Goal: Task Accomplishment & Management: Use online tool/utility

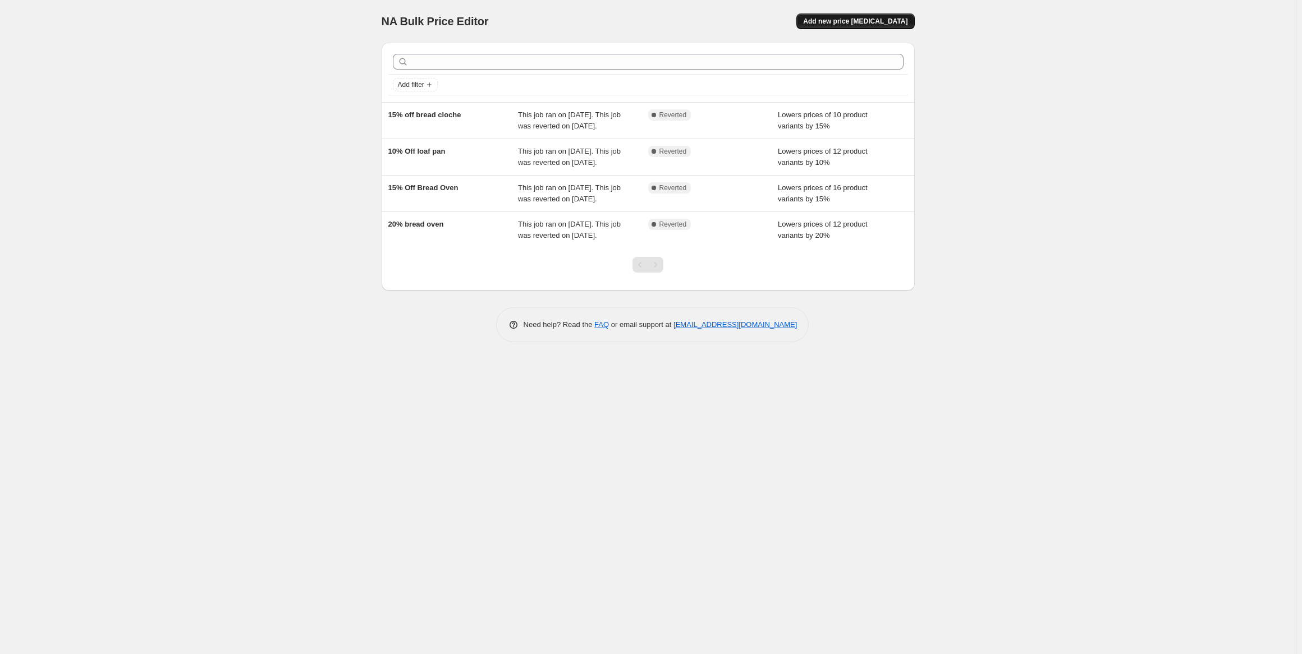
click at [875, 20] on span "Add new price [MEDICAL_DATA]" at bounding box center [855, 21] width 104 height 9
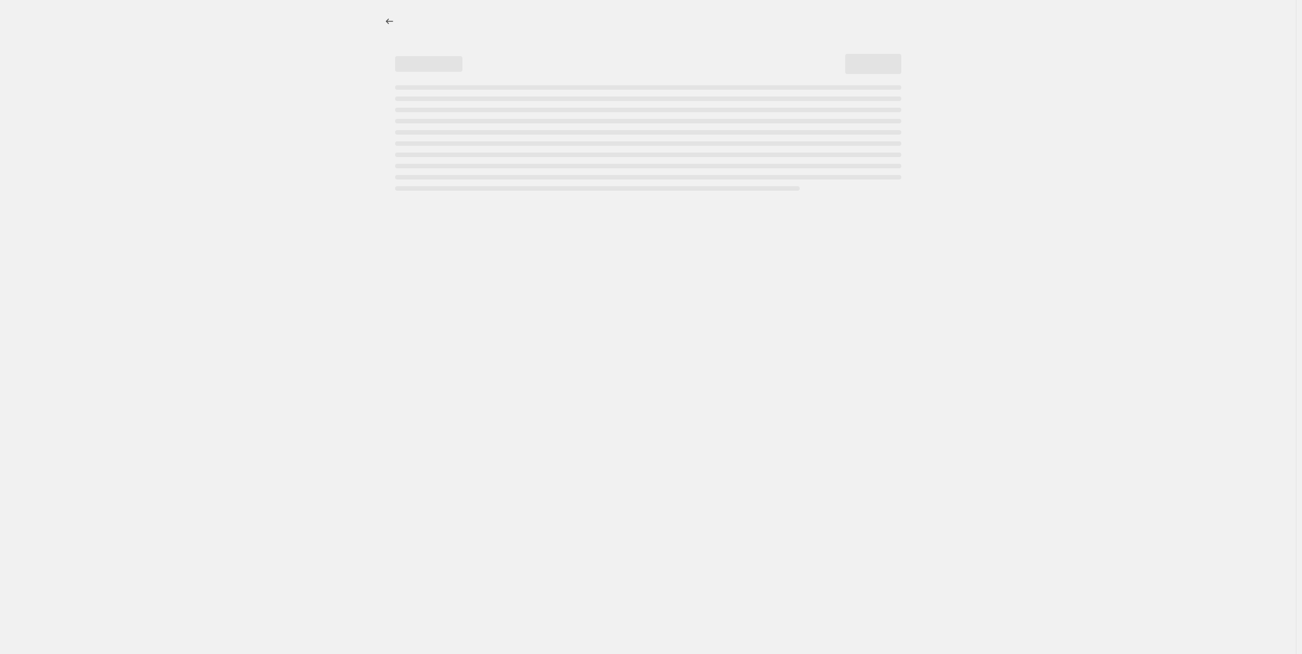
select select "percentage"
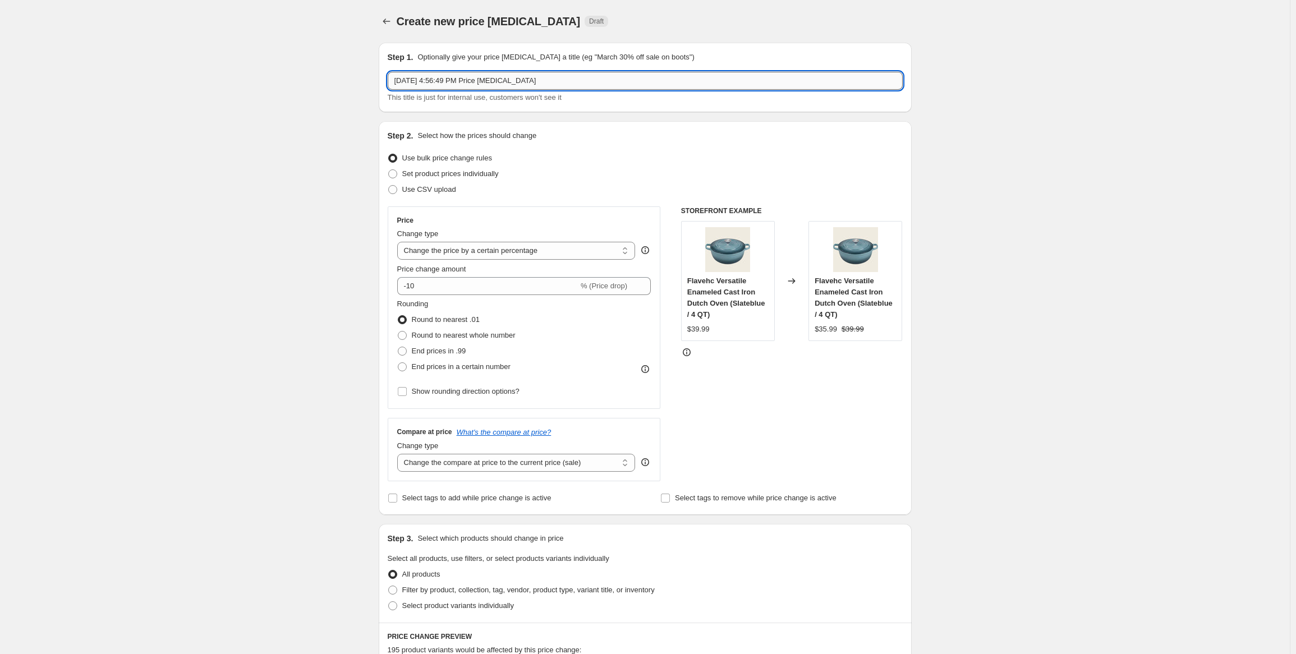
click at [480, 86] on input "Aug 18, 2025, 4:56:49 PM Price change job" at bounding box center [645, 81] width 515 height 18
type input "E"
type input "Round Dutch Oven Clearance"
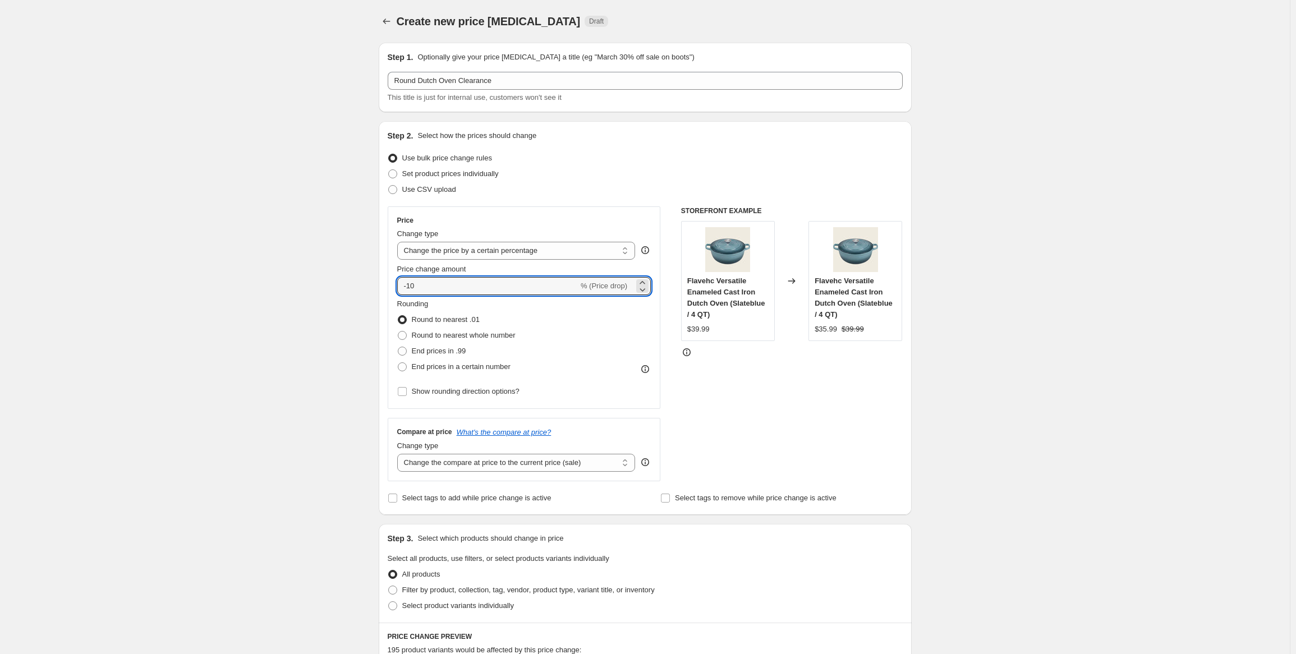
drag, startPoint x: 467, startPoint y: 281, endPoint x: 396, endPoint y: 281, distance: 71.3
click at [396, 281] on div "Price Change type Change the price to a certain amount Change the price by a ce…" at bounding box center [524, 307] width 273 height 203
click at [527, 284] on input "-10" at bounding box center [487, 286] width 181 height 18
type input "-30"
click at [339, 307] on div "Create new price change job. This page is ready Create new price change job Dra…" at bounding box center [645, 570] width 1290 height 1140
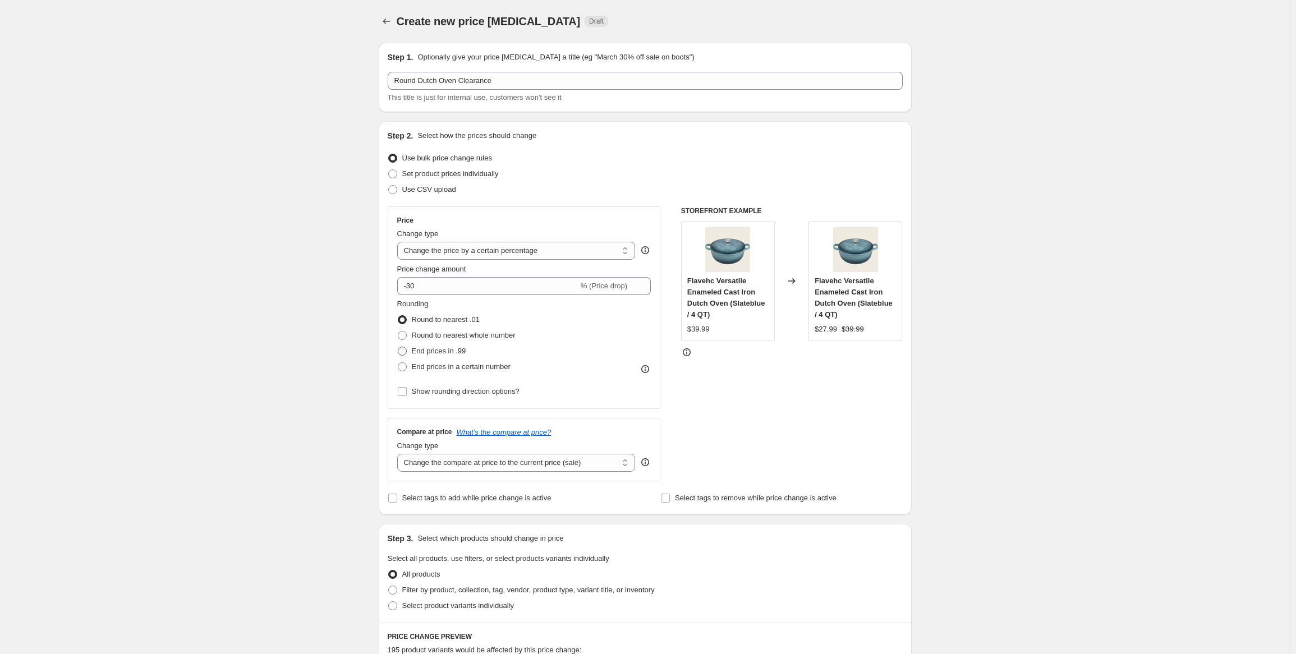
click at [453, 347] on span "End prices in .99" at bounding box center [439, 351] width 54 height 8
click at [398, 347] on input "End prices in .99" at bounding box center [398, 347] width 1 height 1
radio input "true"
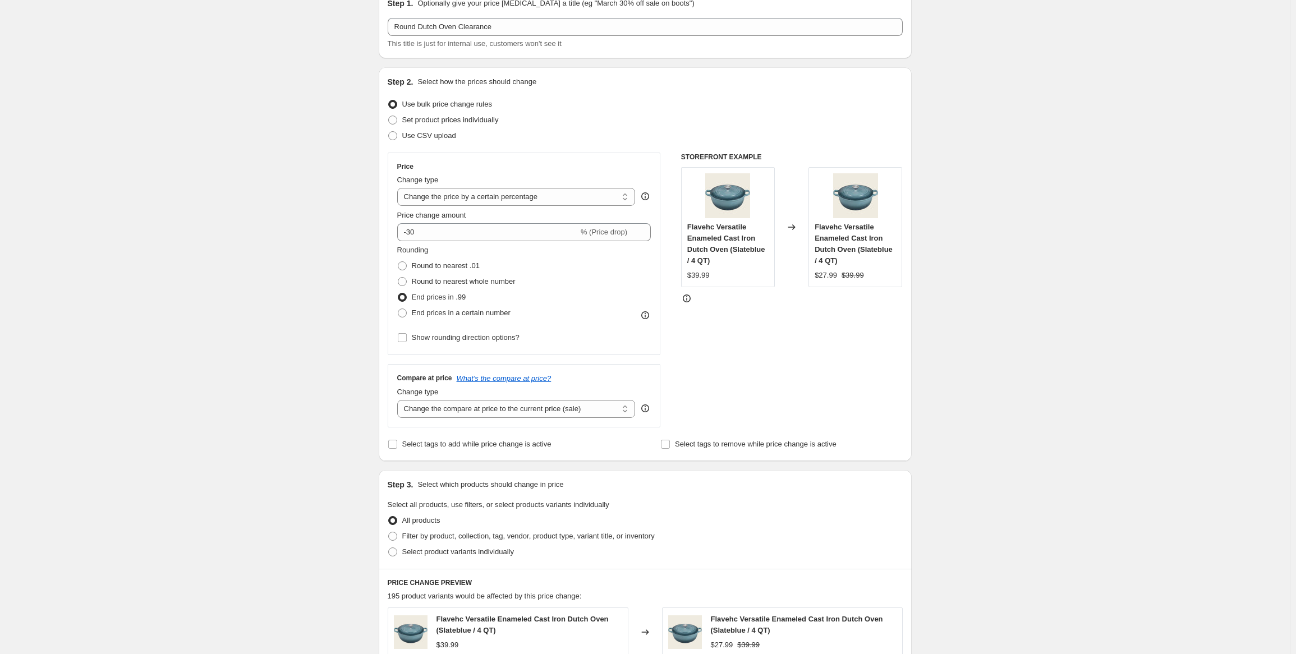
scroll to position [112, 0]
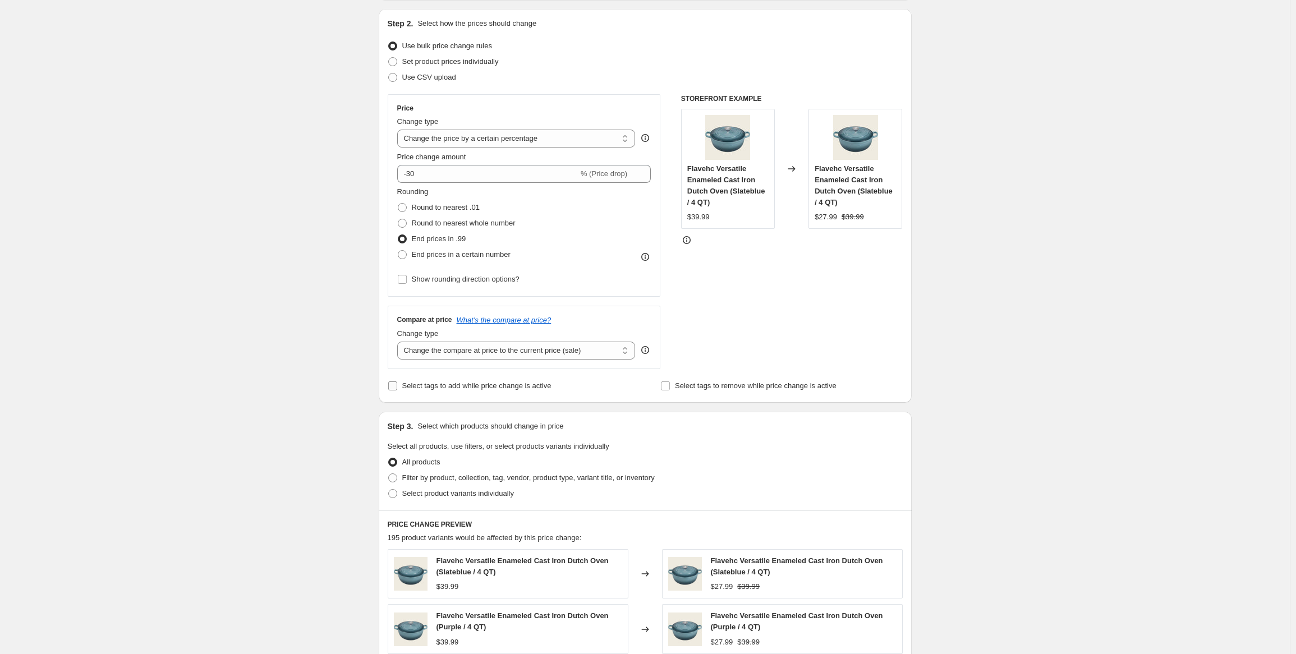
click at [508, 387] on span "Select tags to add while price change is active" at bounding box center [476, 386] width 149 height 8
click at [397, 387] on input "Select tags to add while price change is active" at bounding box center [392, 386] width 9 height 9
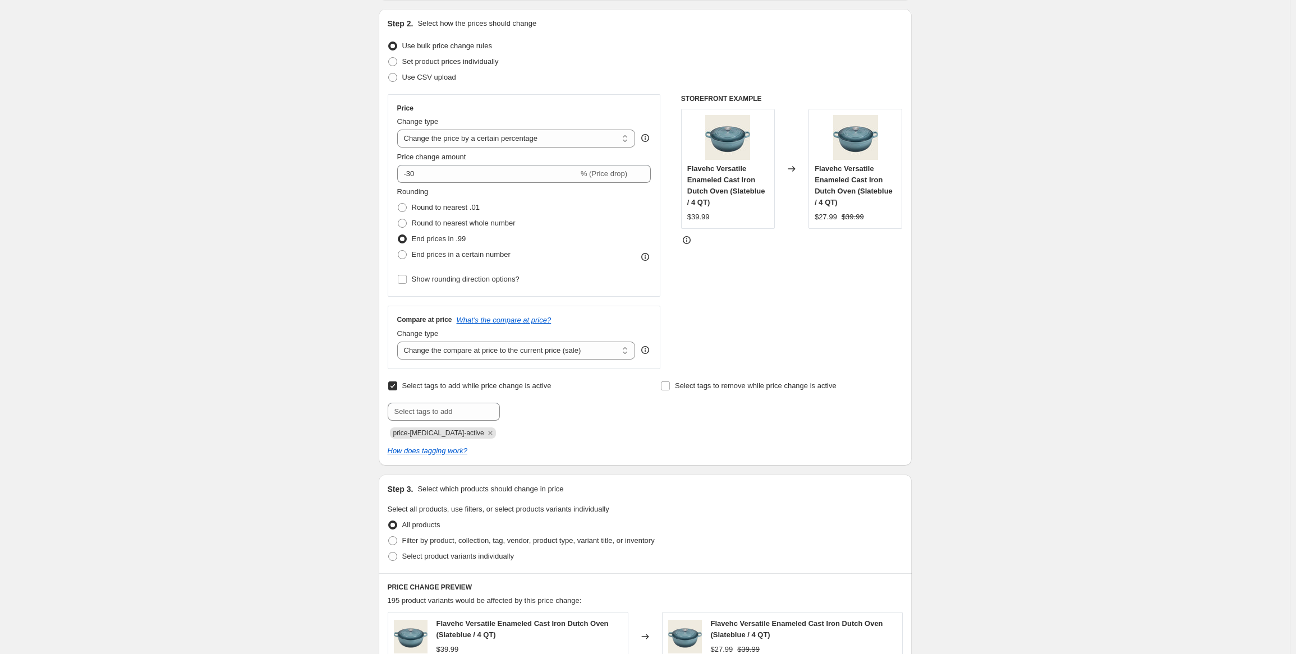
click at [495, 388] on span "Select tags to add while price change is active" at bounding box center [476, 386] width 149 height 8
click at [397, 388] on input "Select tags to add while price change is active" at bounding box center [392, 386] width 9 height 9
checkbox input "false"
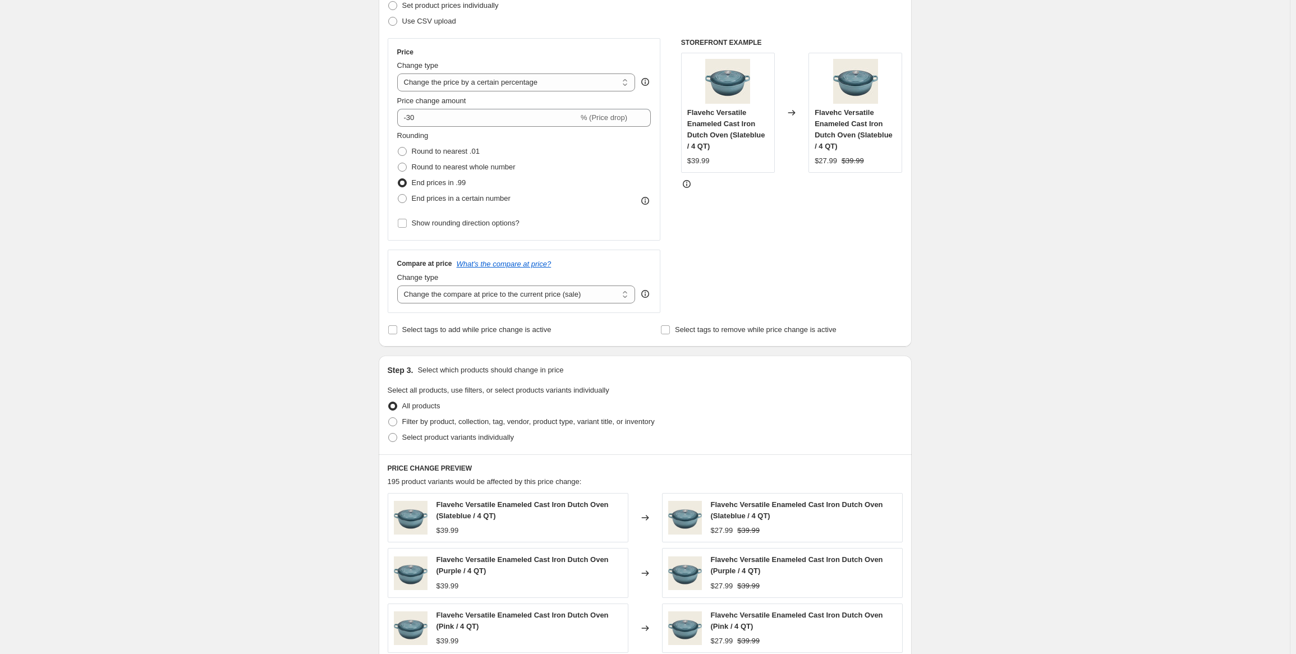
scroll to position [224, 0]
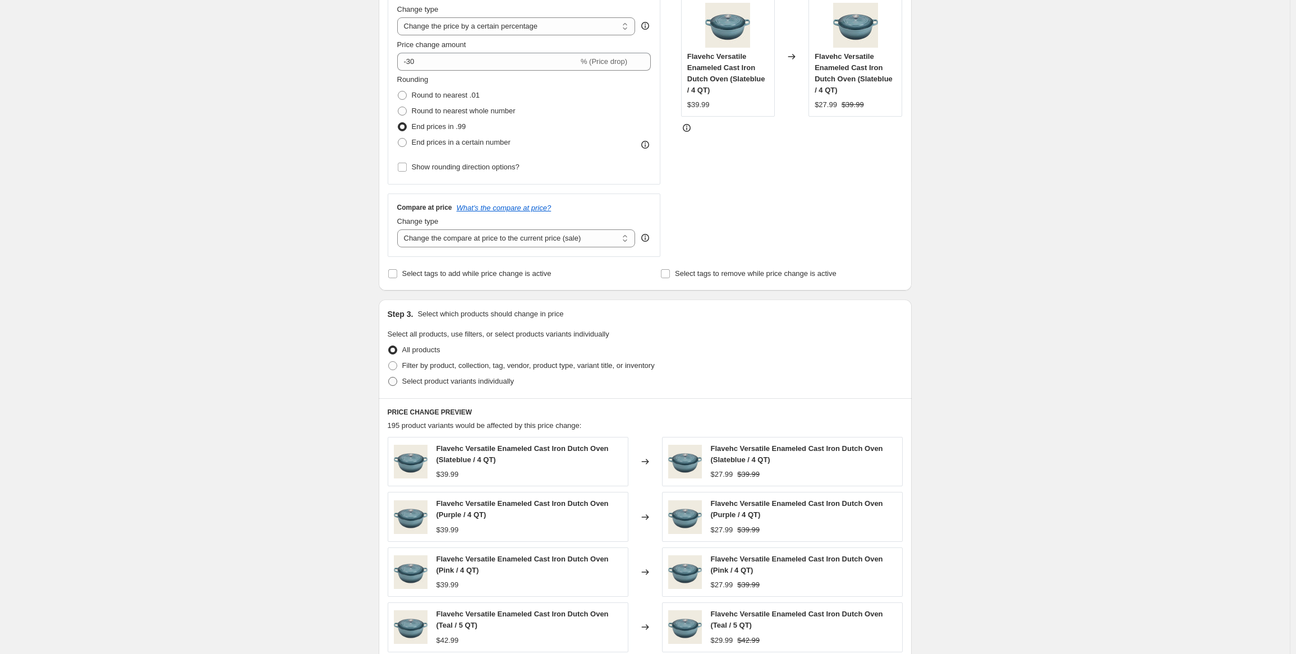
click at [458, 381] on span "Select product variants individually" at bounding box center [458, 381] width 112 height 8
click at [389, 378] on input "Select product variants individually" at bounding box center [388, 377] width 1 height 1
radio input "true"
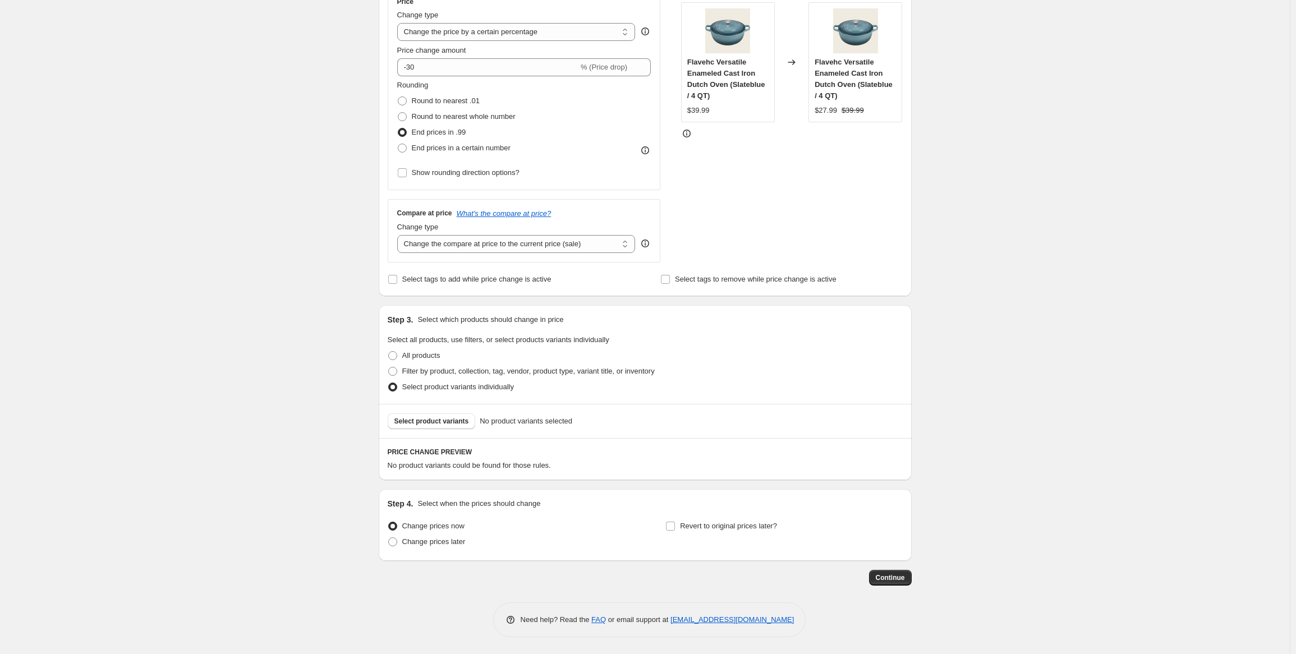
scroll to position [219, 0]
click at [449, 424] on span "Select product variants" at bounding box center [431, 421] width 75 height 9
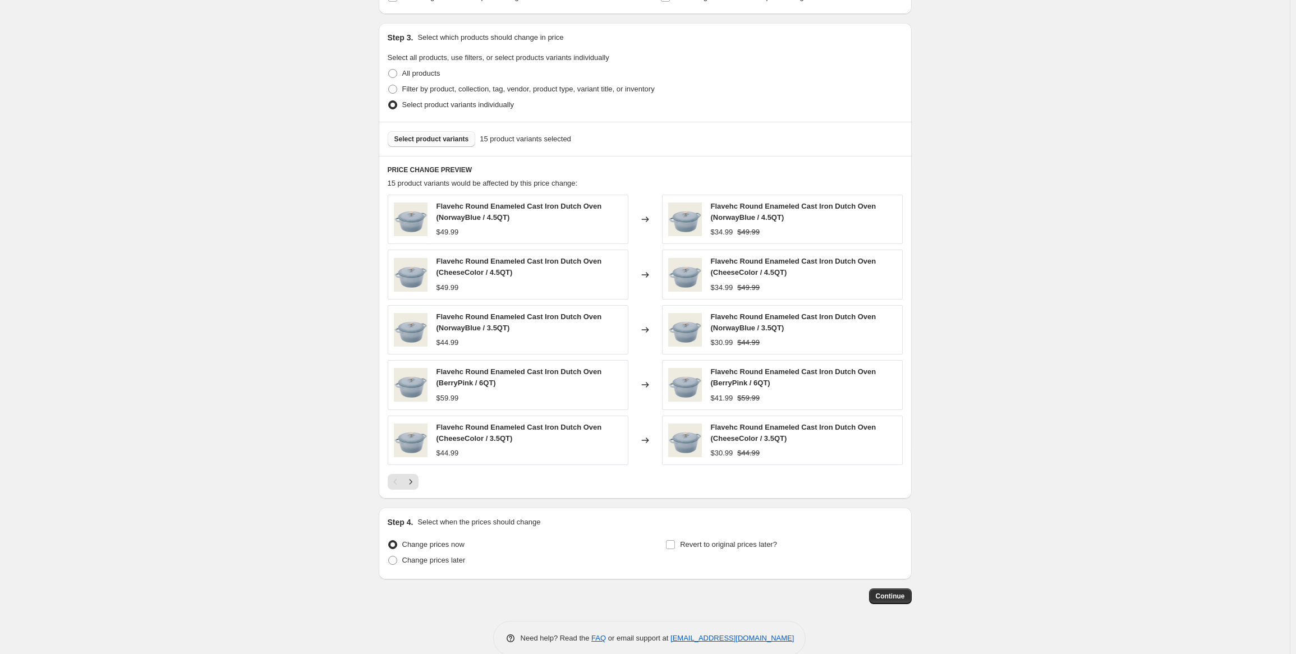
scroll to position [520, 0]
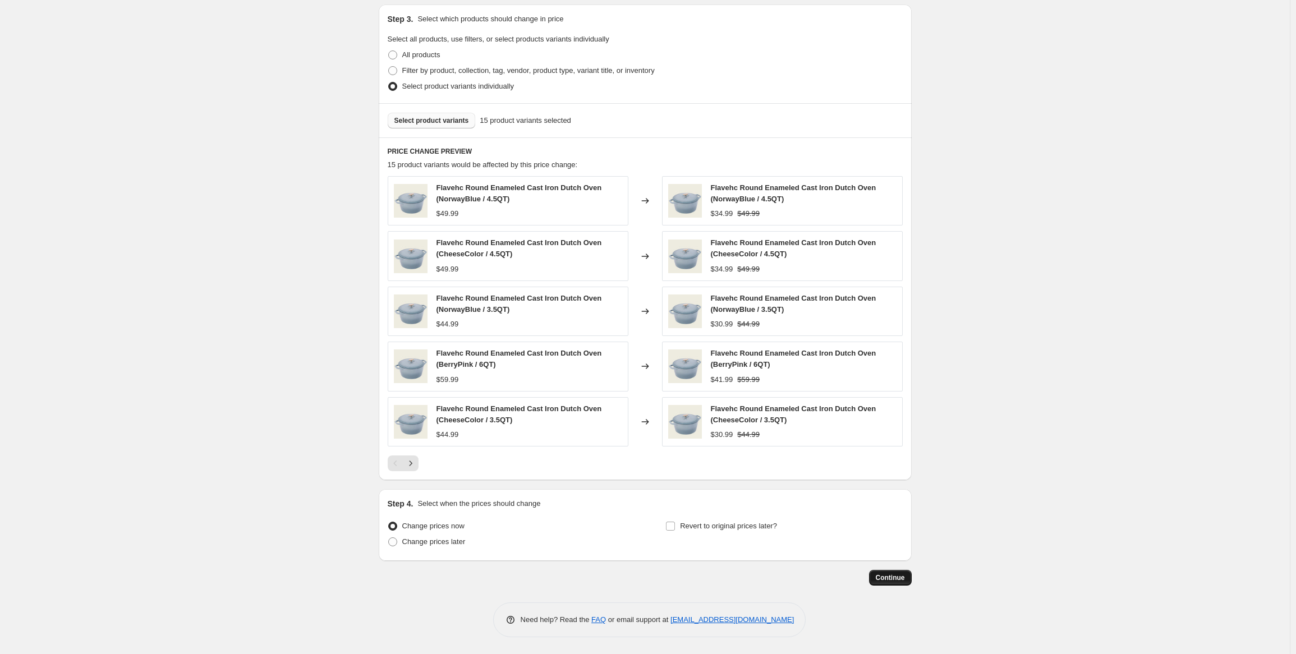
click at [905, 584] on button "Continue" at bounding box center [890, 578] width 43 height 16
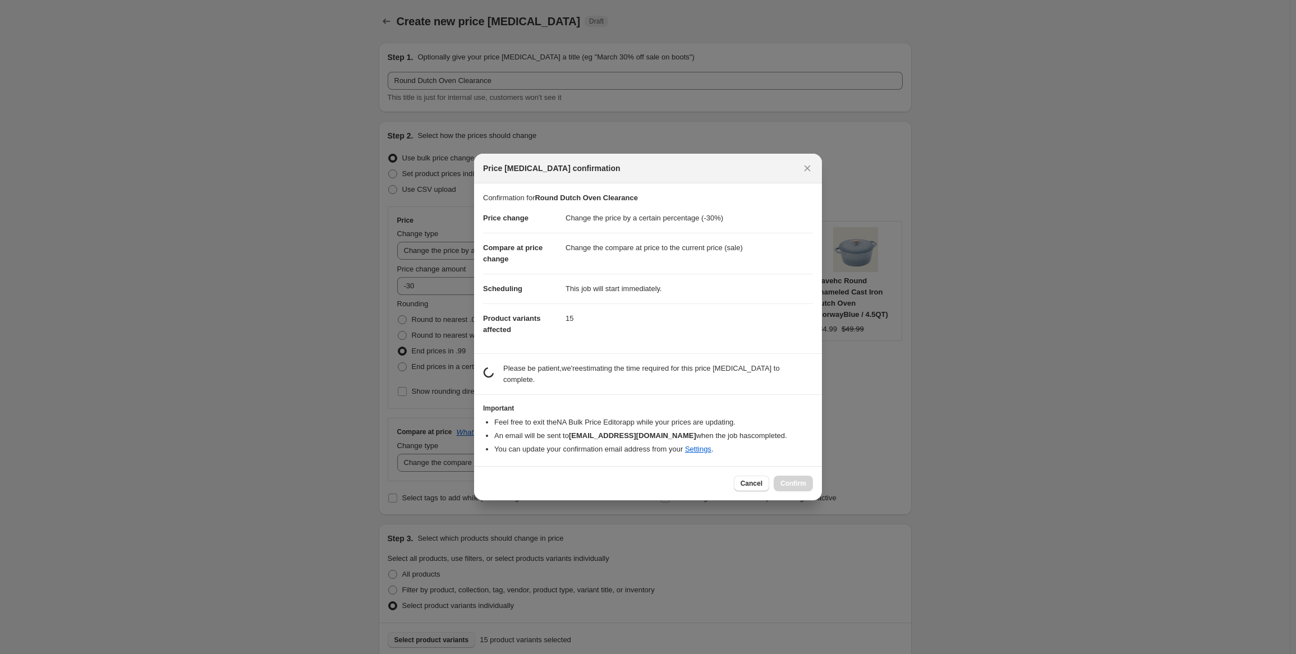
scroll to position [0, 0]
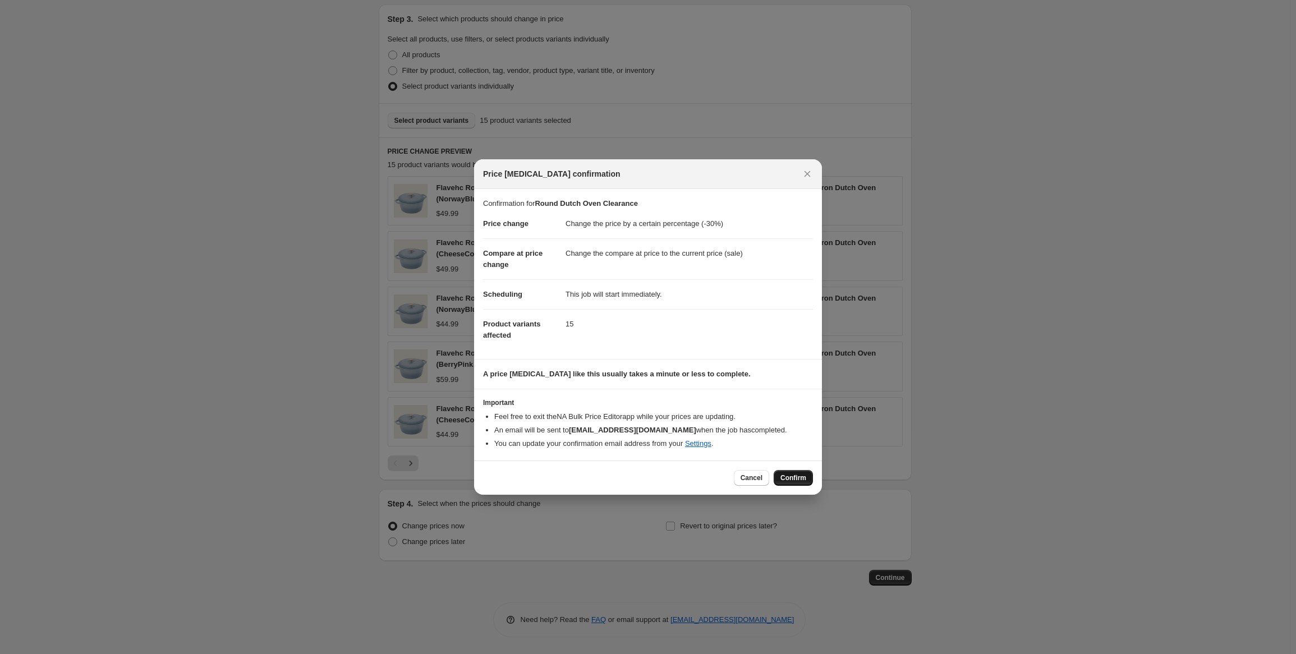
click at [800, 480] on span "Confirm" at bounding box center [793, 478] width 26 height 9
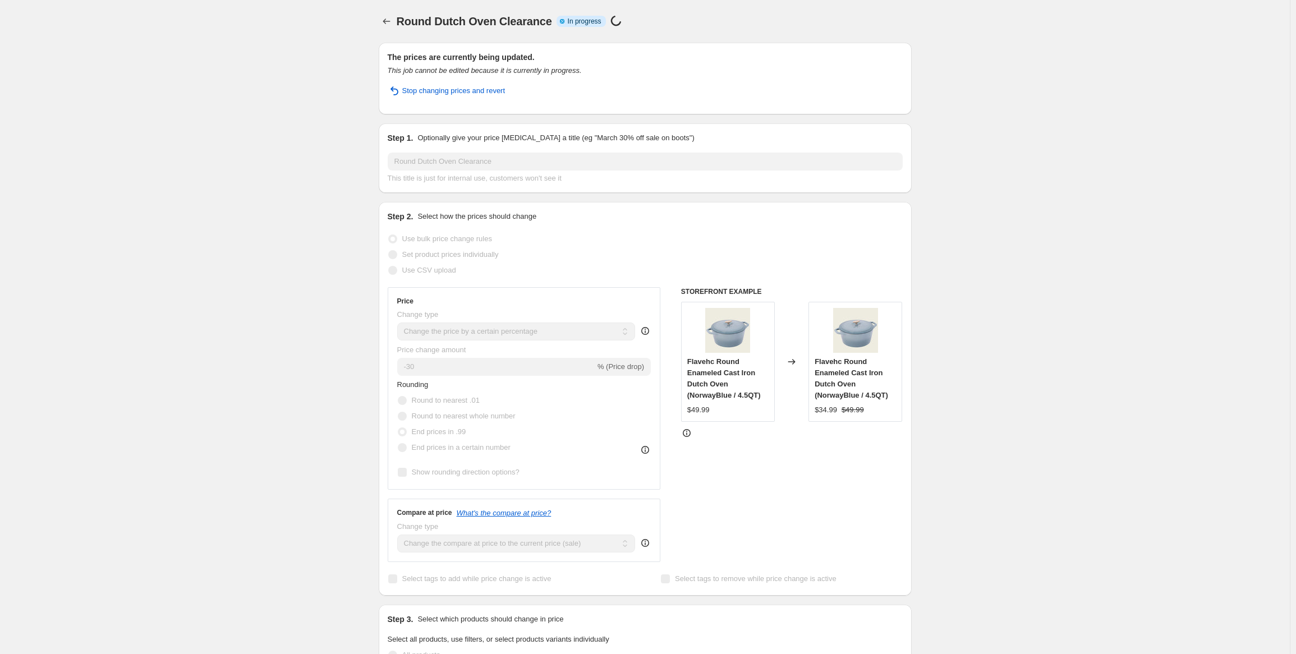
select select "percentage"
